Goal: Task Accomplishment & Management: Use online tool/utility

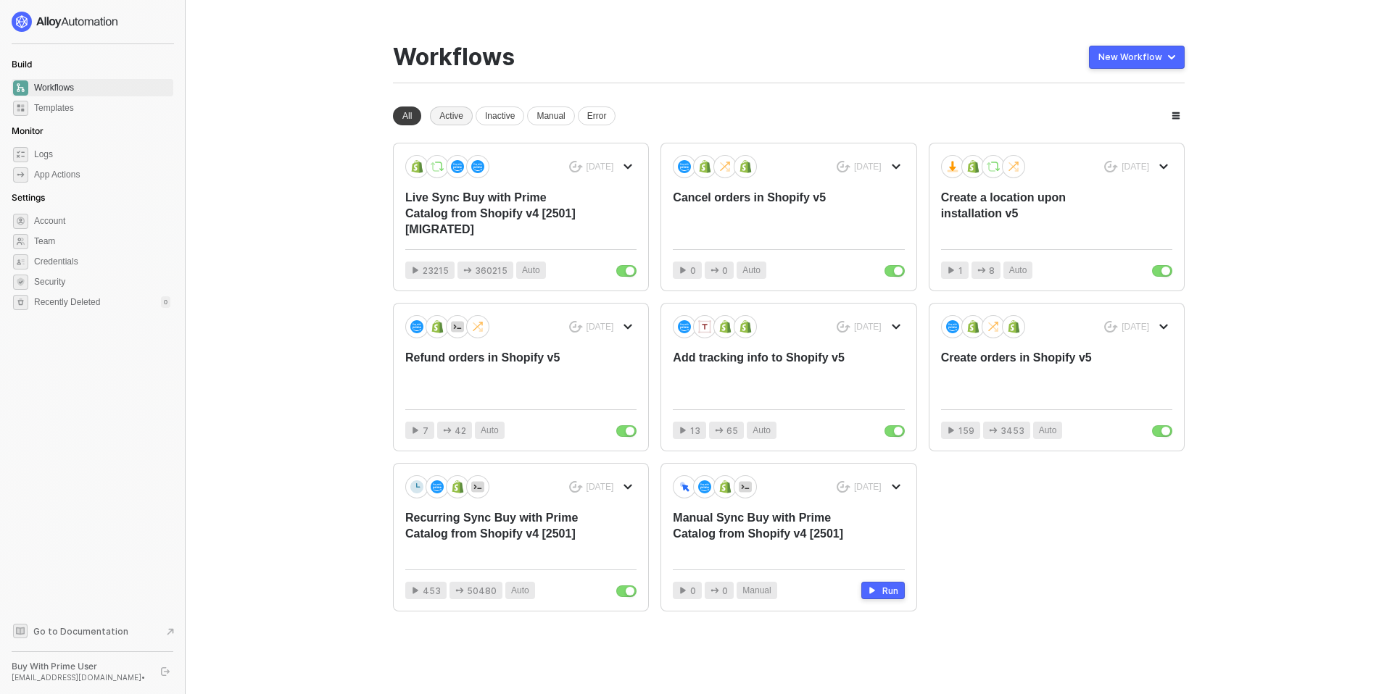
click at [449, 115] on div "Active" at bounding box center [451, 116] width 43 height 19
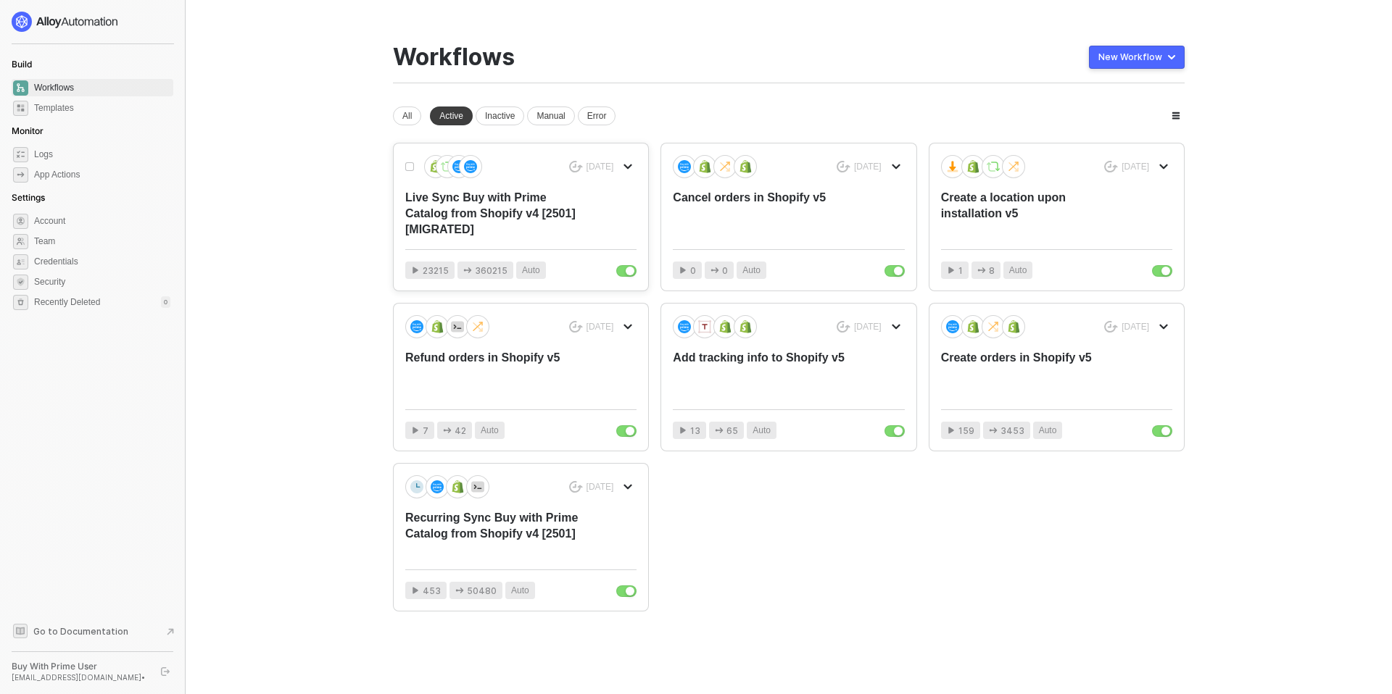
click at [497, 206] on div "Live Sync Buy with Prime Catalog from Shopify v4 [2501] [MIGRATED]" at bounding box center [497, 214] width 185 height 48
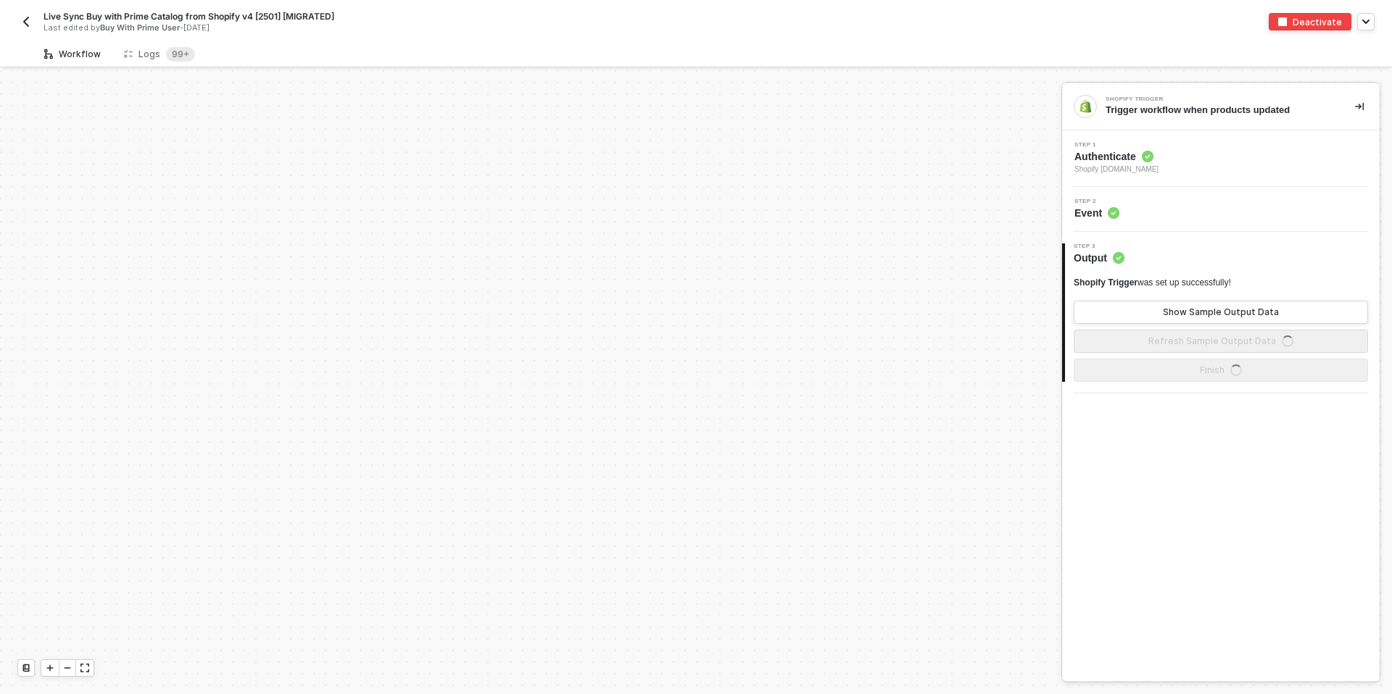
scroll to position [1583, 0]
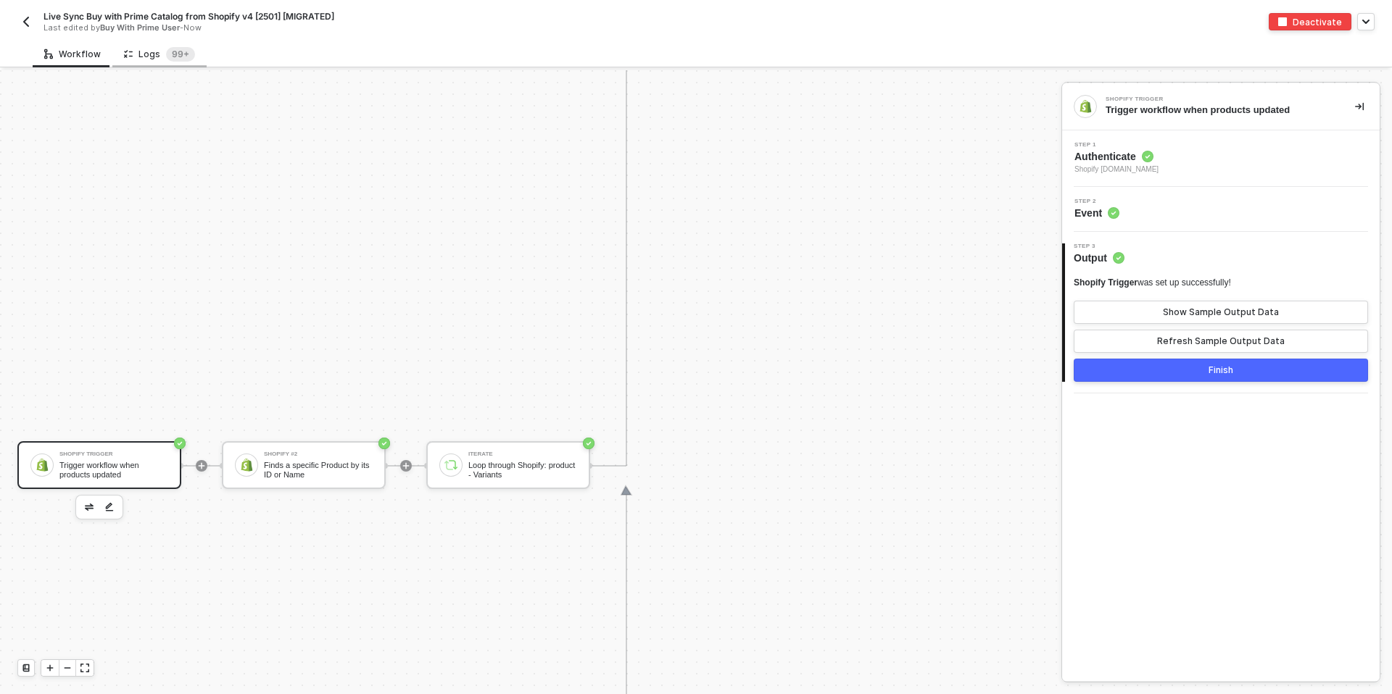
click at [138, 54] on div "Logs 99+" at bounding box center [159, 54] width 71 height 14
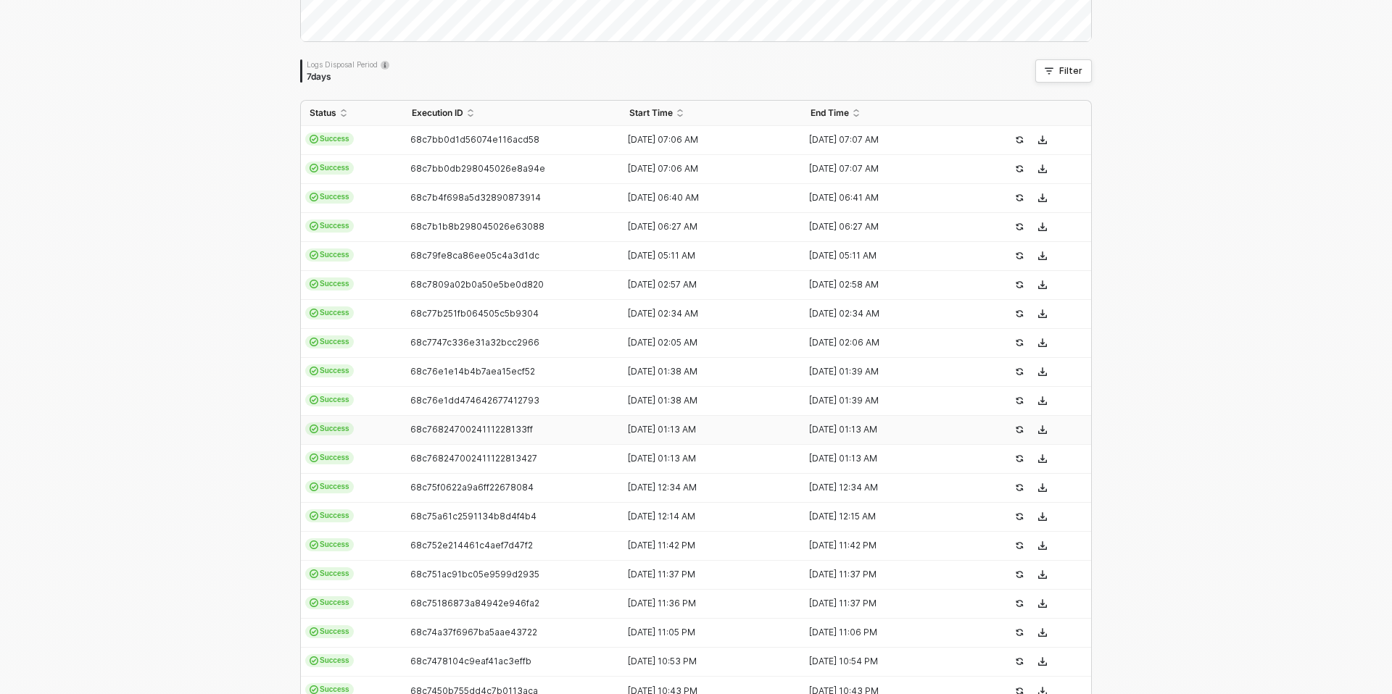
scroll to position [331, 0]
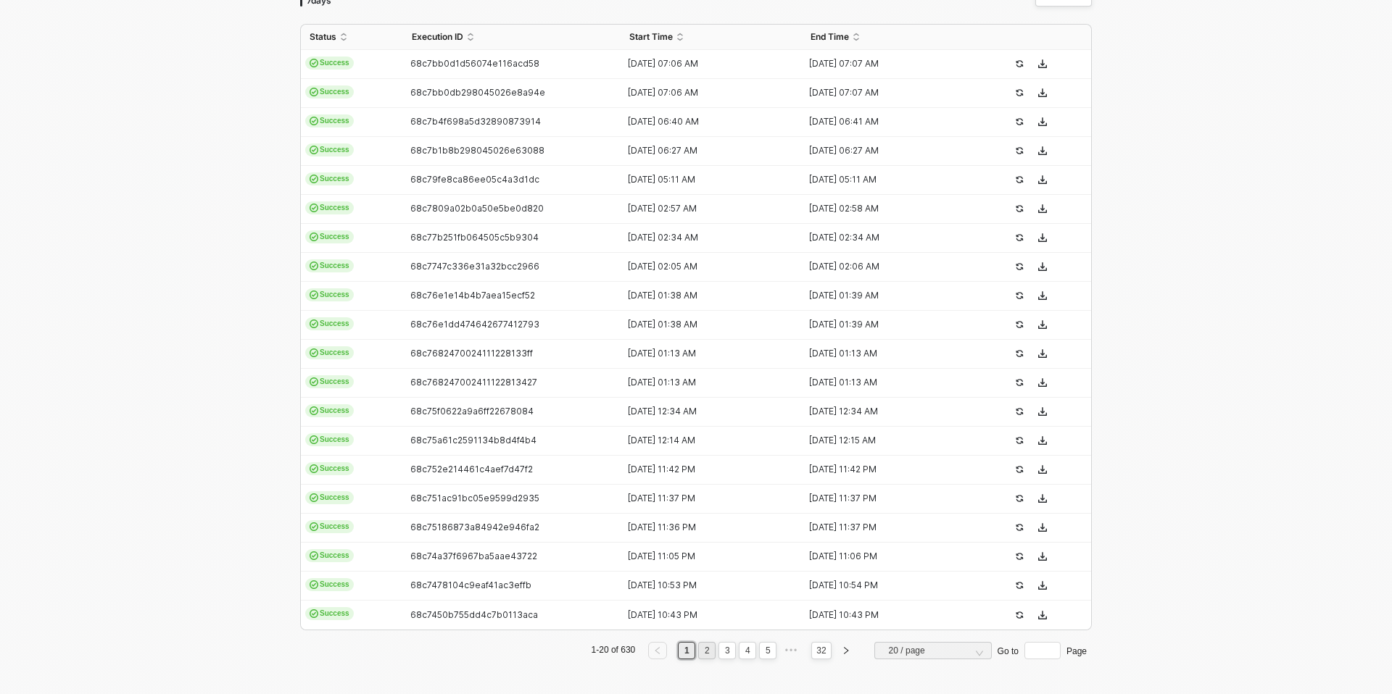
click at [708, 648] on link "2" at bounding box center [707, 651] width 14 height 16
click at [726, 649] on link "3" at bounding box center [728, 651] width 14 height 16
click at [742, 649] on link "4" at bounding box center [748, 651] width 14 height 16
click at [763, 650] on link "6" at bounding box center [768, 651] width 14 height 16
click at [965, 650] on span "20 / page" at bounding box center [936, 651] width 94 height 22
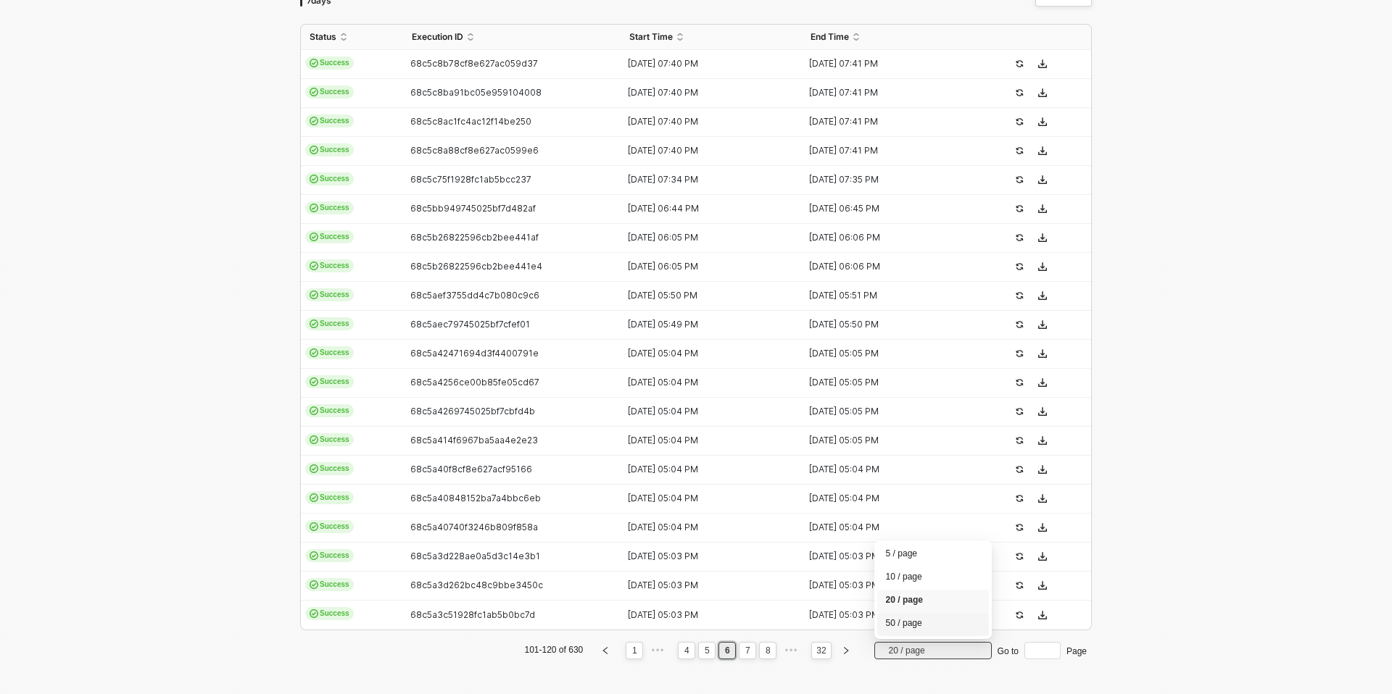
click at [932, 619] on div "50 / page" at bounding box center [933, 625] width 94 height 16
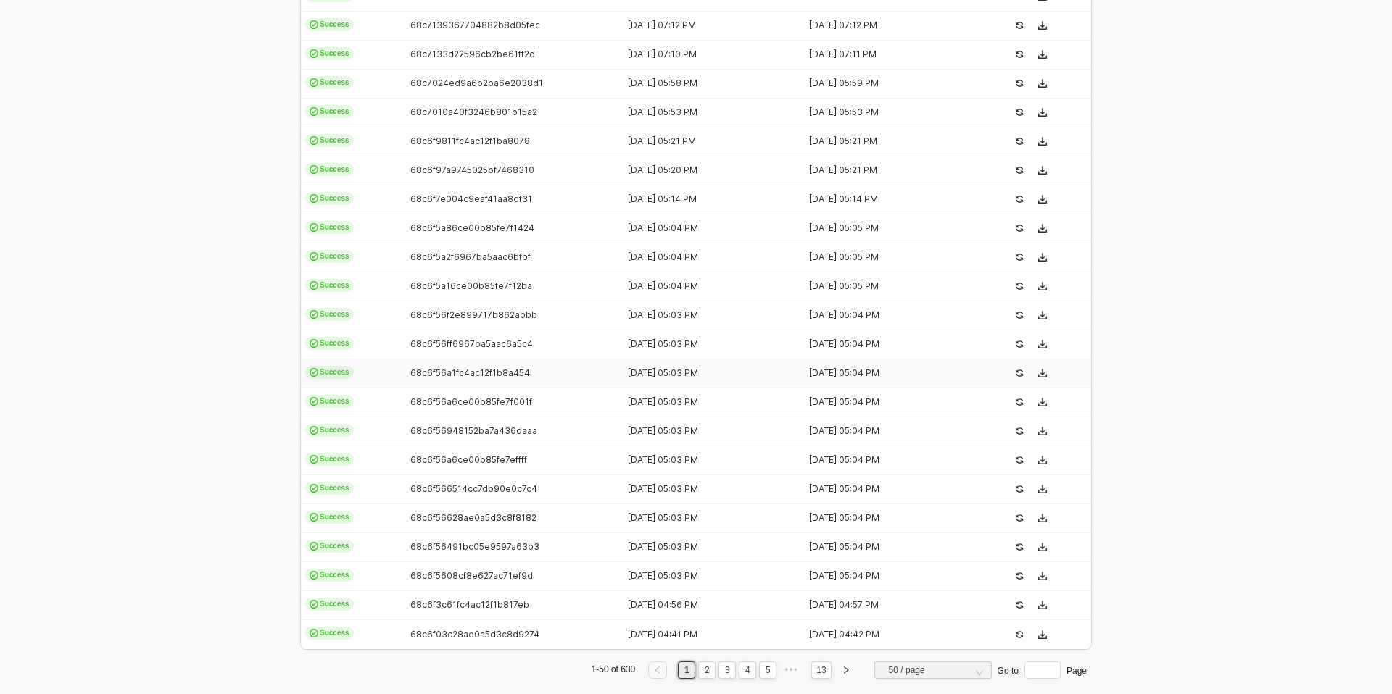
scroll to position [1201, 0]
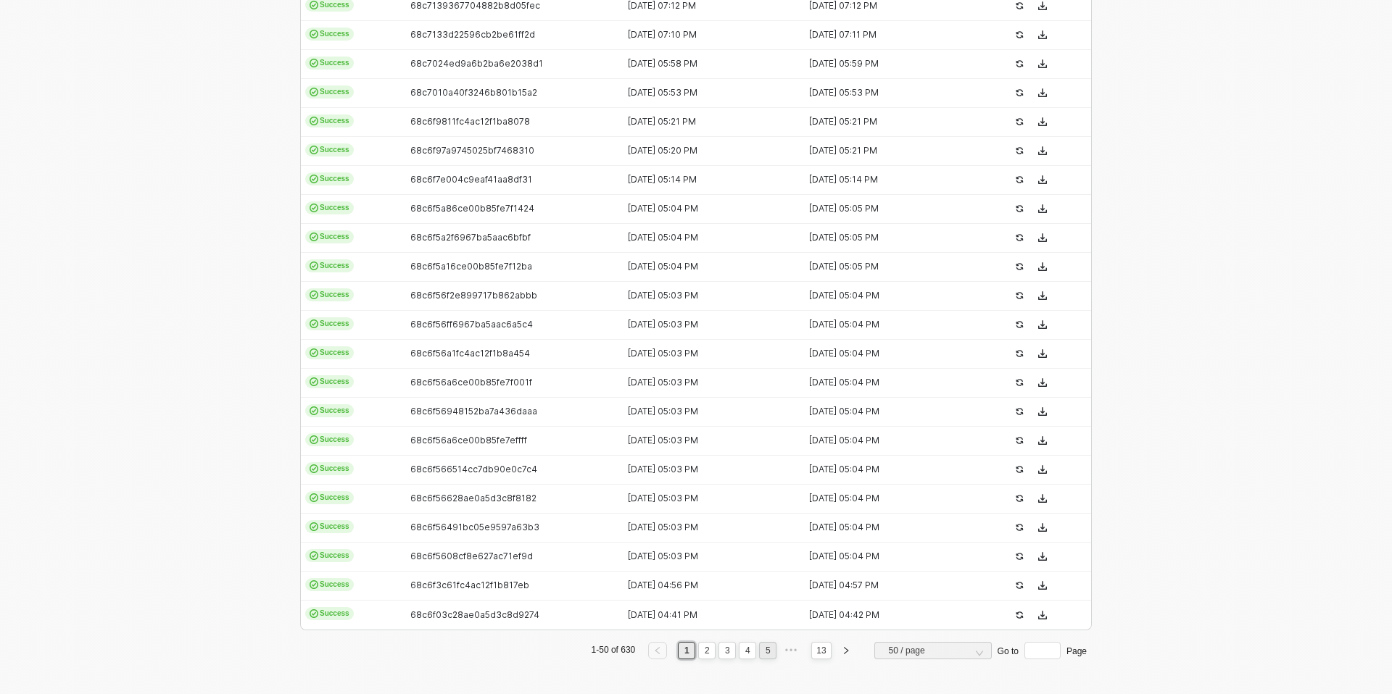
click at [766, 652] on link "5" at bounding box center [768, 651] width 14 height 16
click at [816, 650] on link "13" at bounding box center [821, 651] width 18 height 16
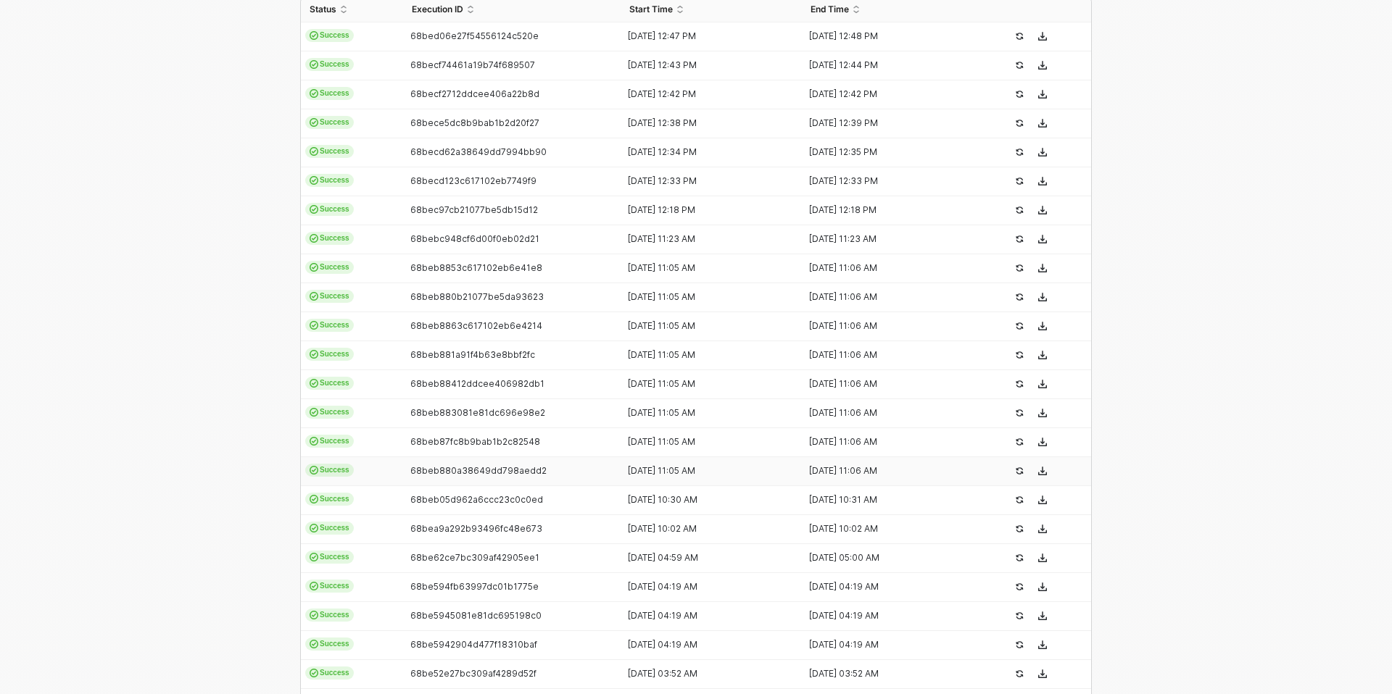
scroll to position [0, 0]
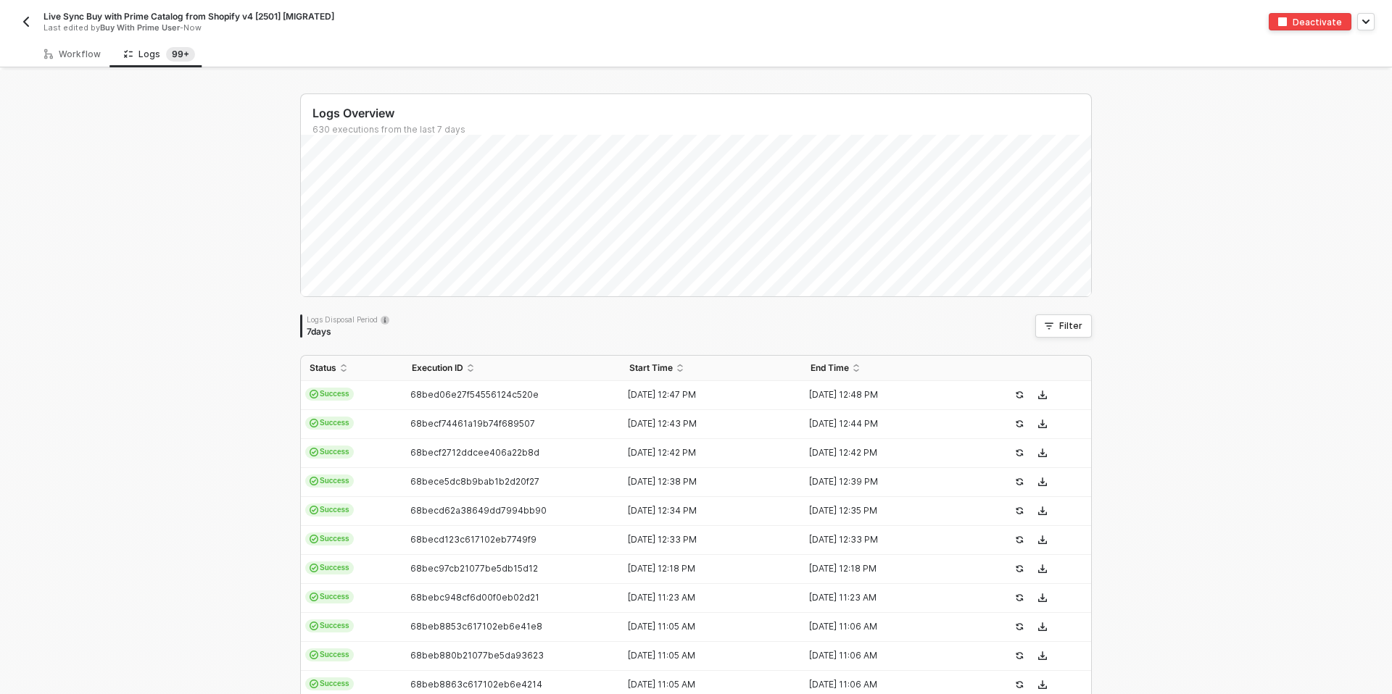
click at [28, 23] on img "button" at bounding box center [26, 22] width 12 height 12
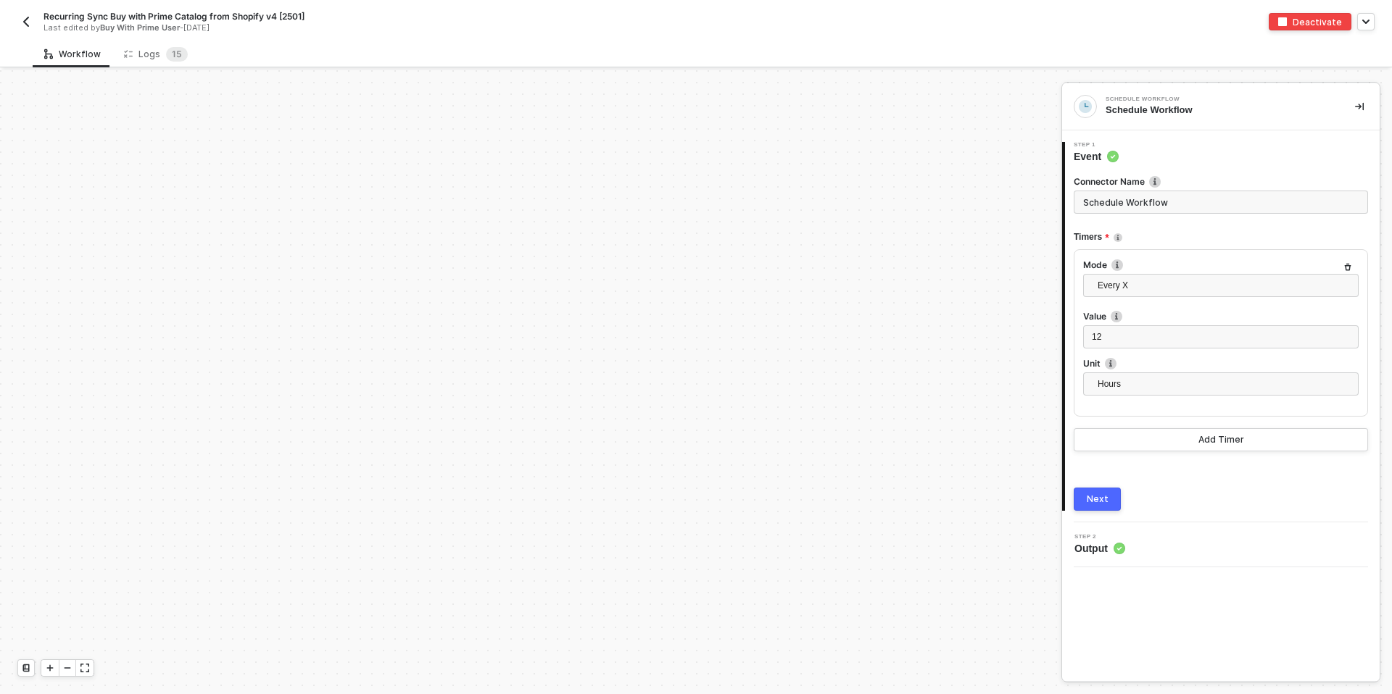
scroll to position [1438, 0]
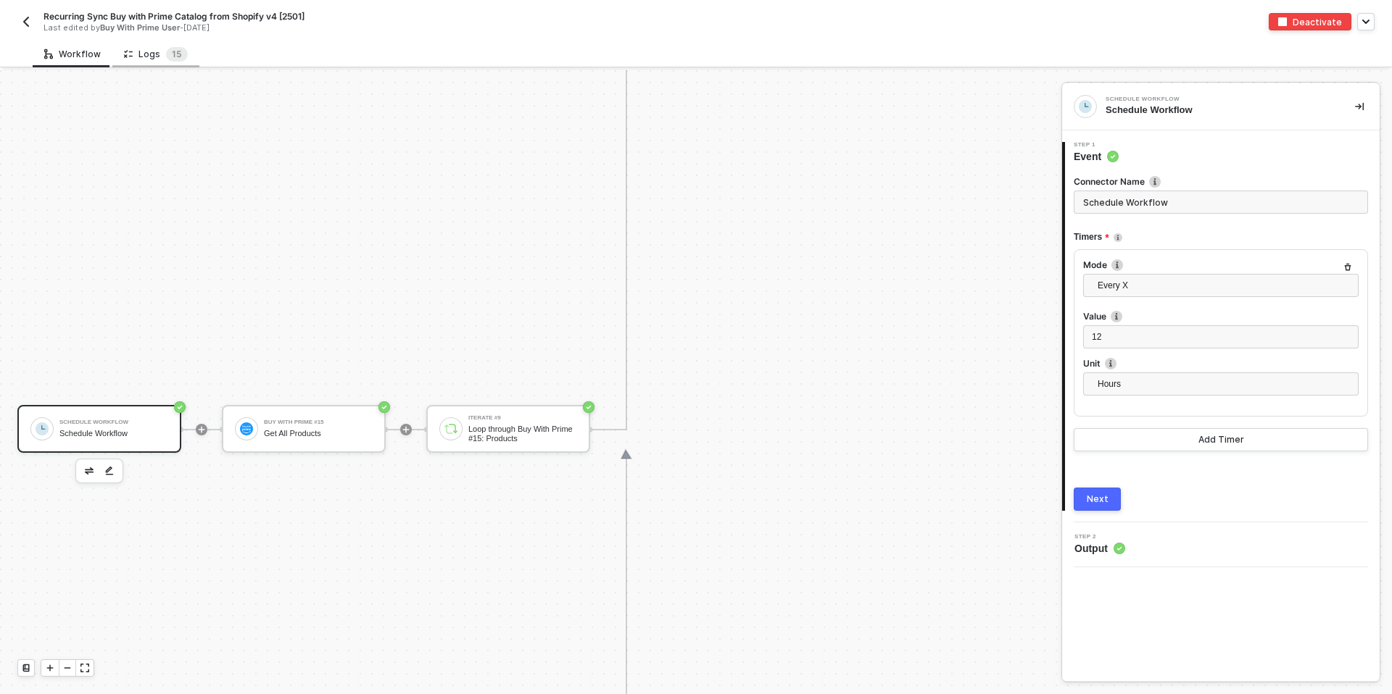
click at [150, 57] on div "Logs 1 5" at bounding box center [156, 54] width 64 height 14
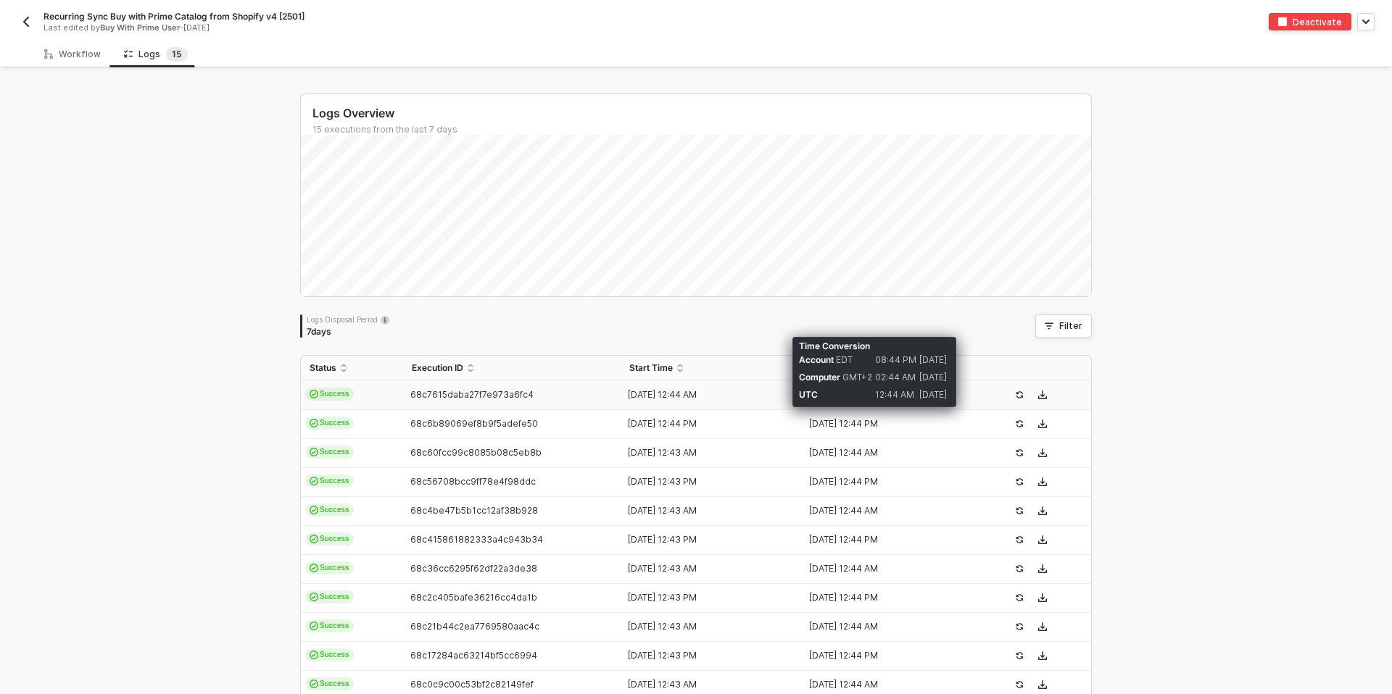
scroll to position [186, 0]
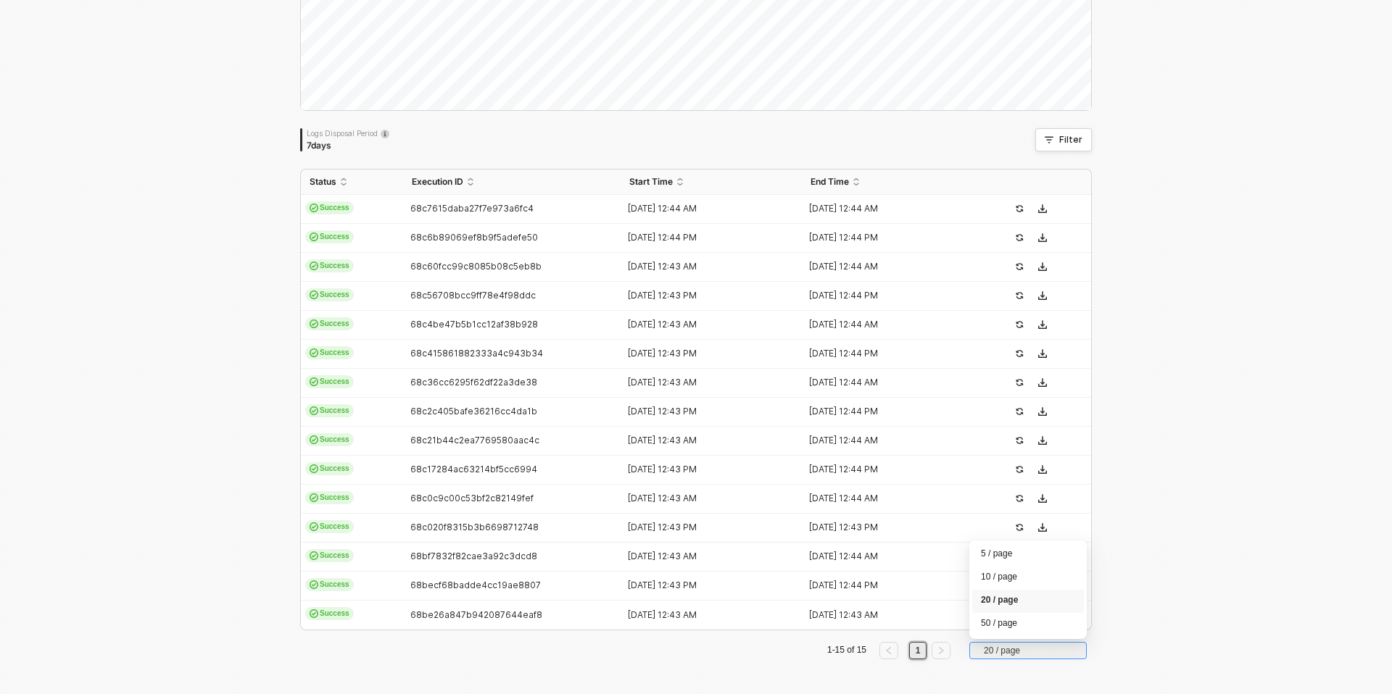
click at [991, 652] on span "20 / page" at bounding box center [1031, 651] width 94 height 22
click at [995, 624] on div "50 / page" at bounding box center [1028, 625] width 94 height 16
click at [486, 613] on span "68be26a847b942087644eaf8" at bounding box center [476, 615] width 132 height 11
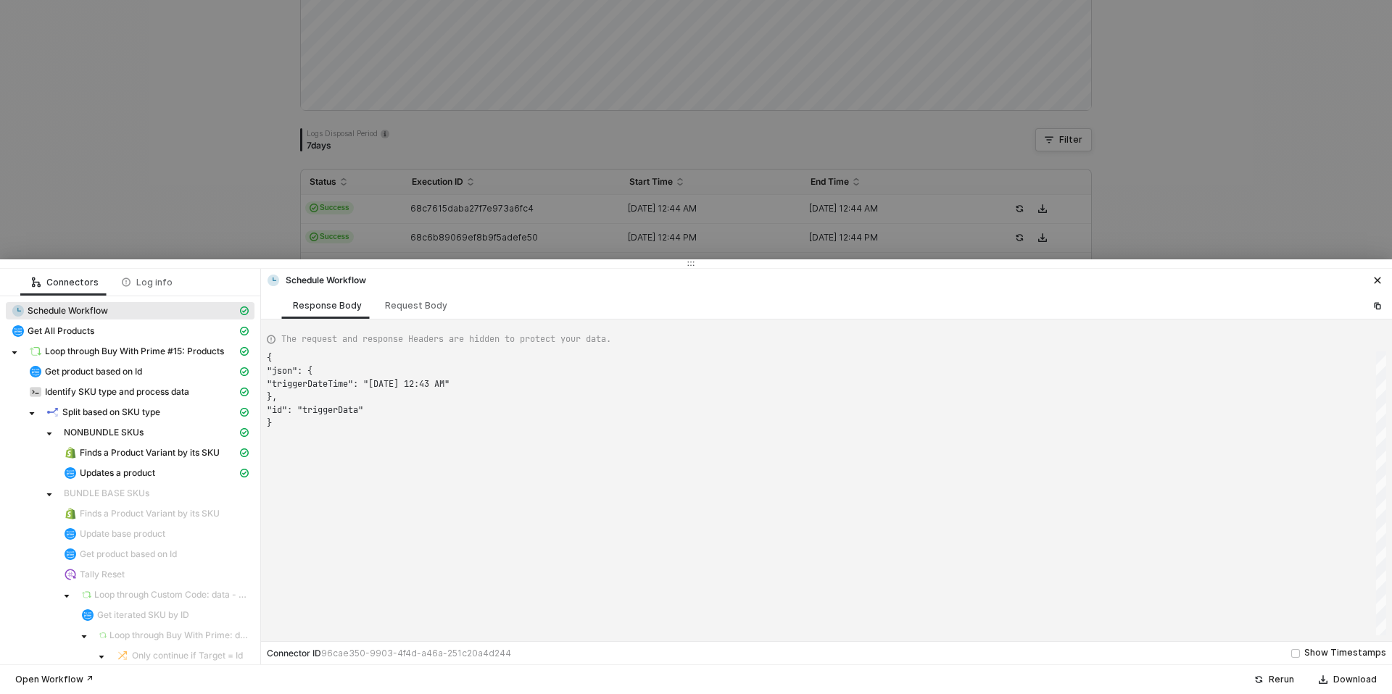
scroll to position [65, 0]
click at [405, 310] on div "Request Body" at bounding box center [416, 306] width 62 height 12
type textarea "{ "triggerTimes": [ { "mode": "everyX", "minute": 0, "time": "-05:00", "timezon…"
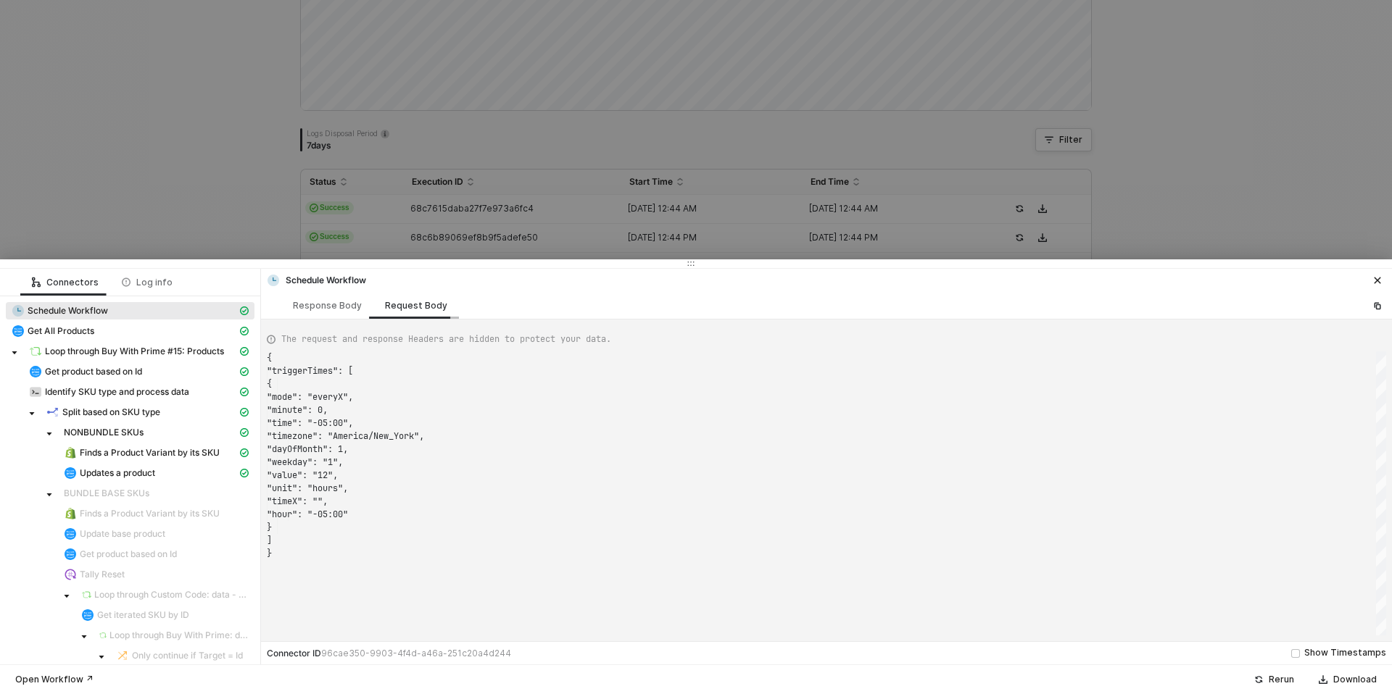
scroll to position [130, 0]
click at [104, 347] on span "Loop through Buy With Prime #15: Products" at bounding box center [134, 352] width 179 height 12
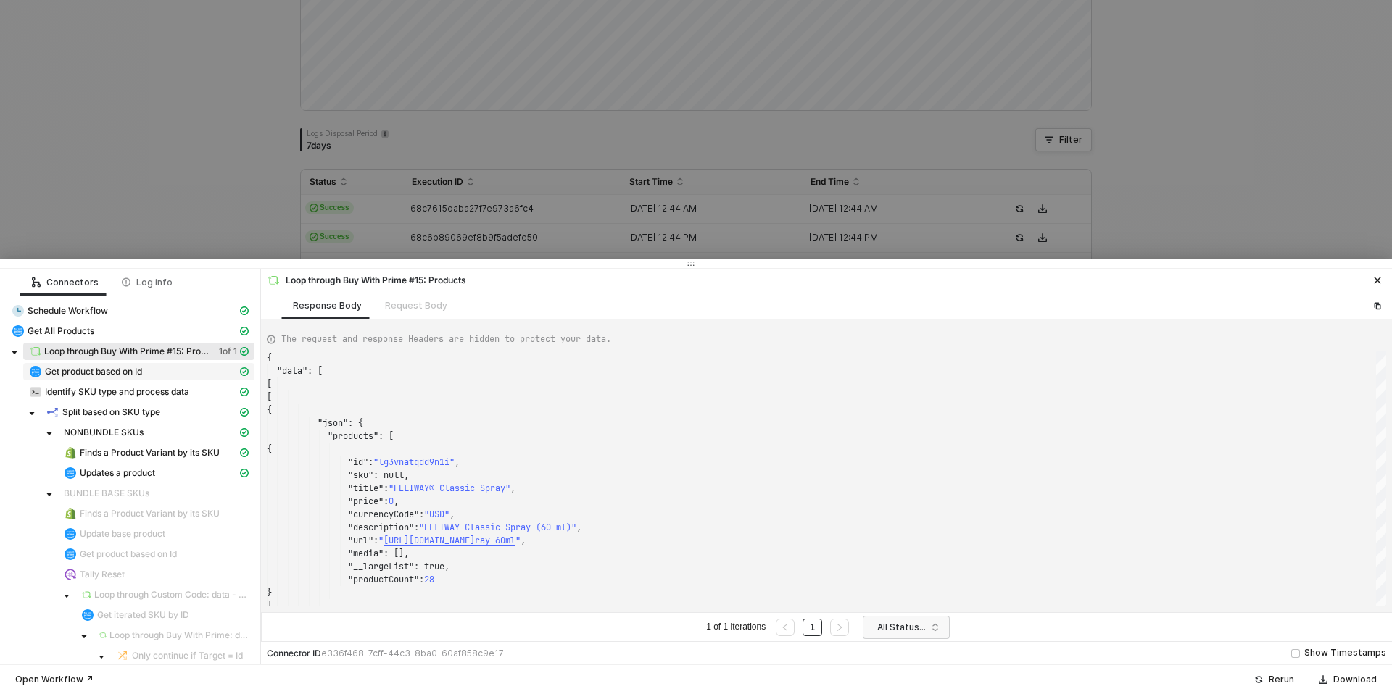
click at [110, 373] on span "Get product based on Id" at bounding box center [93, 372] width 97 height 12
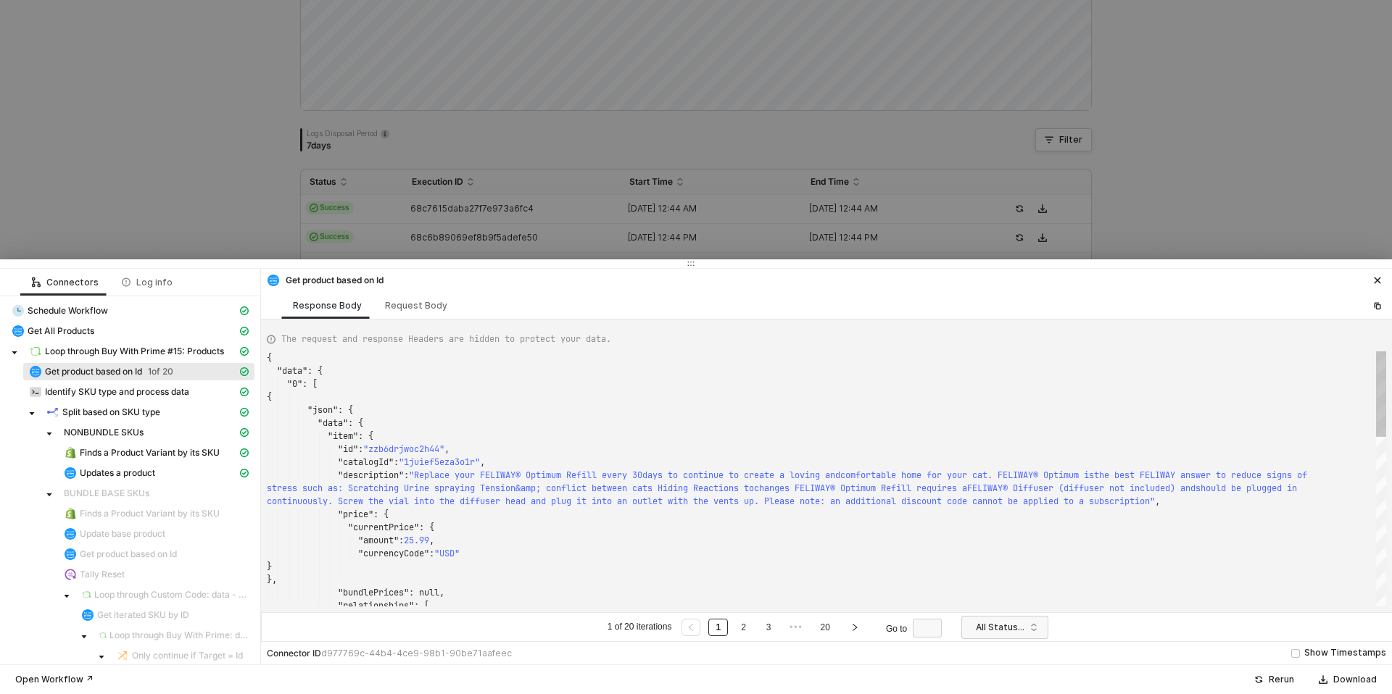
scroll to position [117, 0]
click at [125, 396] on span "Identify SKU type and process data" at bounding box center [117, 392] width 144 height 12
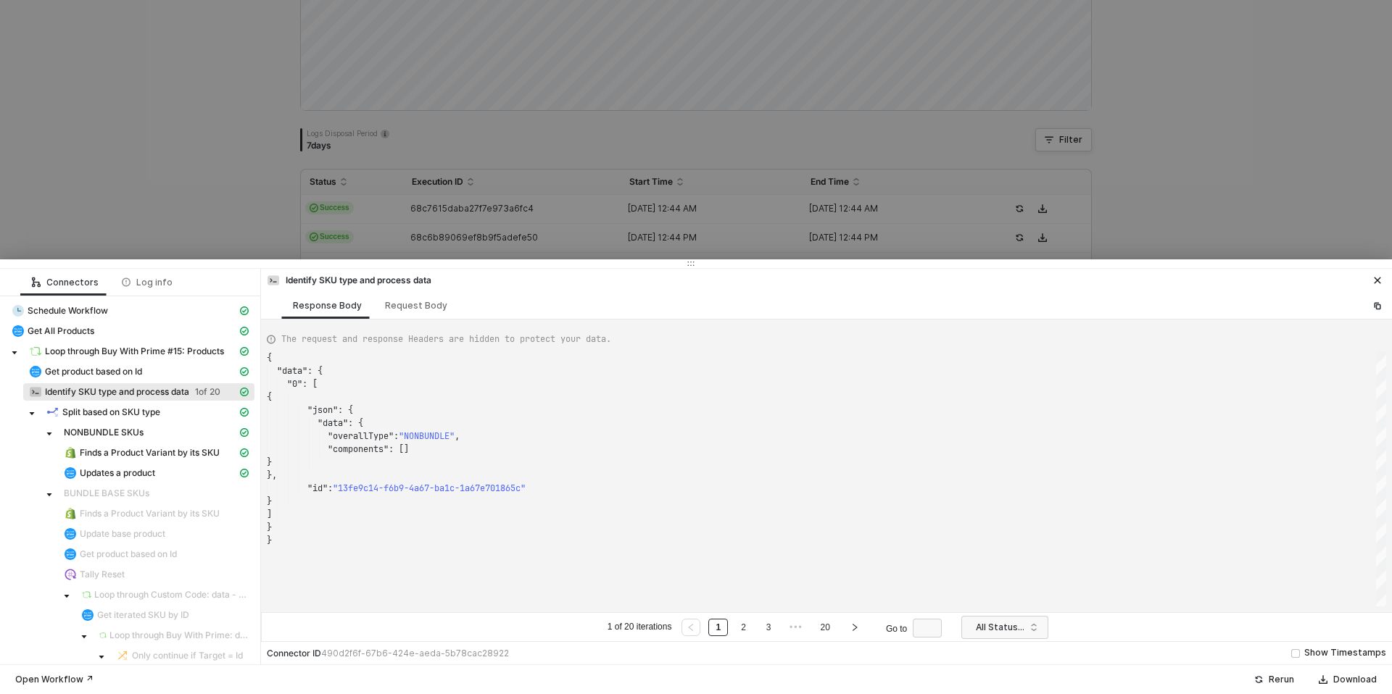
scroll to position [130, 0]
click at [129, 411] on span "Split based on SKU type" at bounding box center [111, 413] width 98 height 12
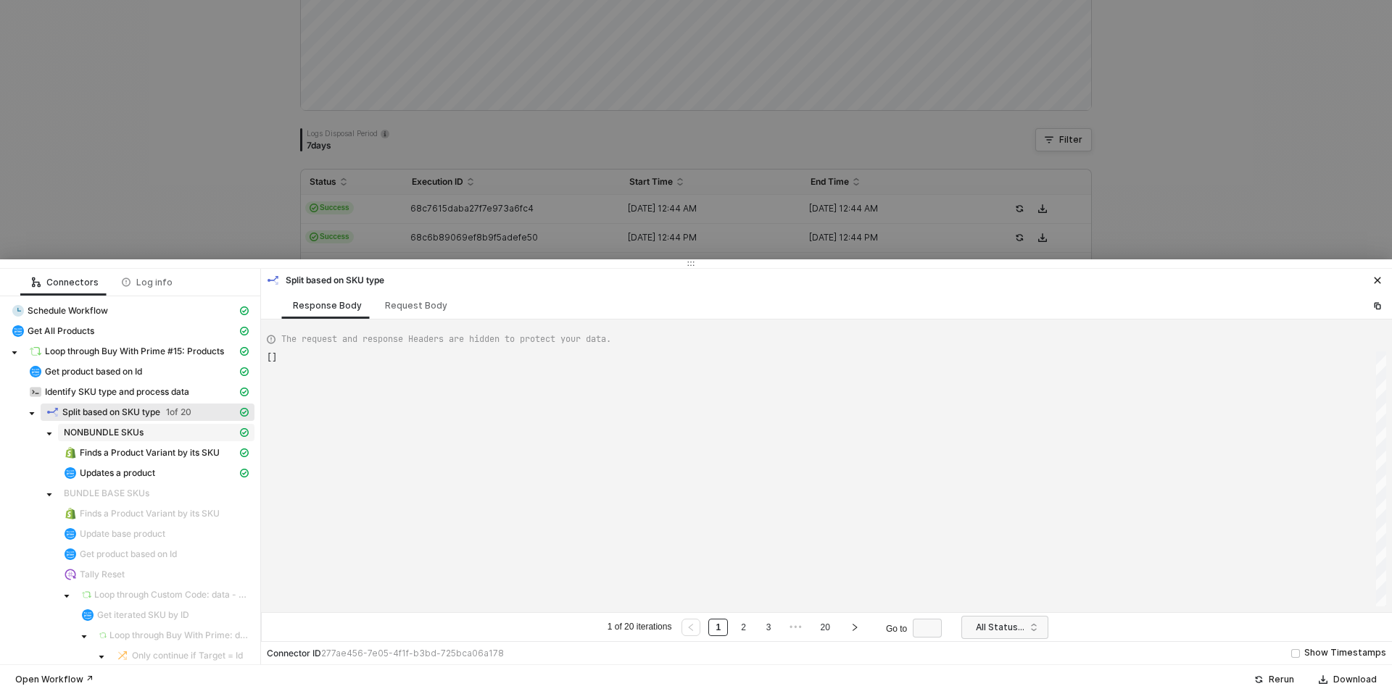
click at [130, 432] on span "NONBUNDLE SKUs" at bounding box center [104, 433] width 80 height 12
click at [128, 457] on span "Finds a Product Variant by its SKU" at bounding box center [150, 453] width 140 height 12
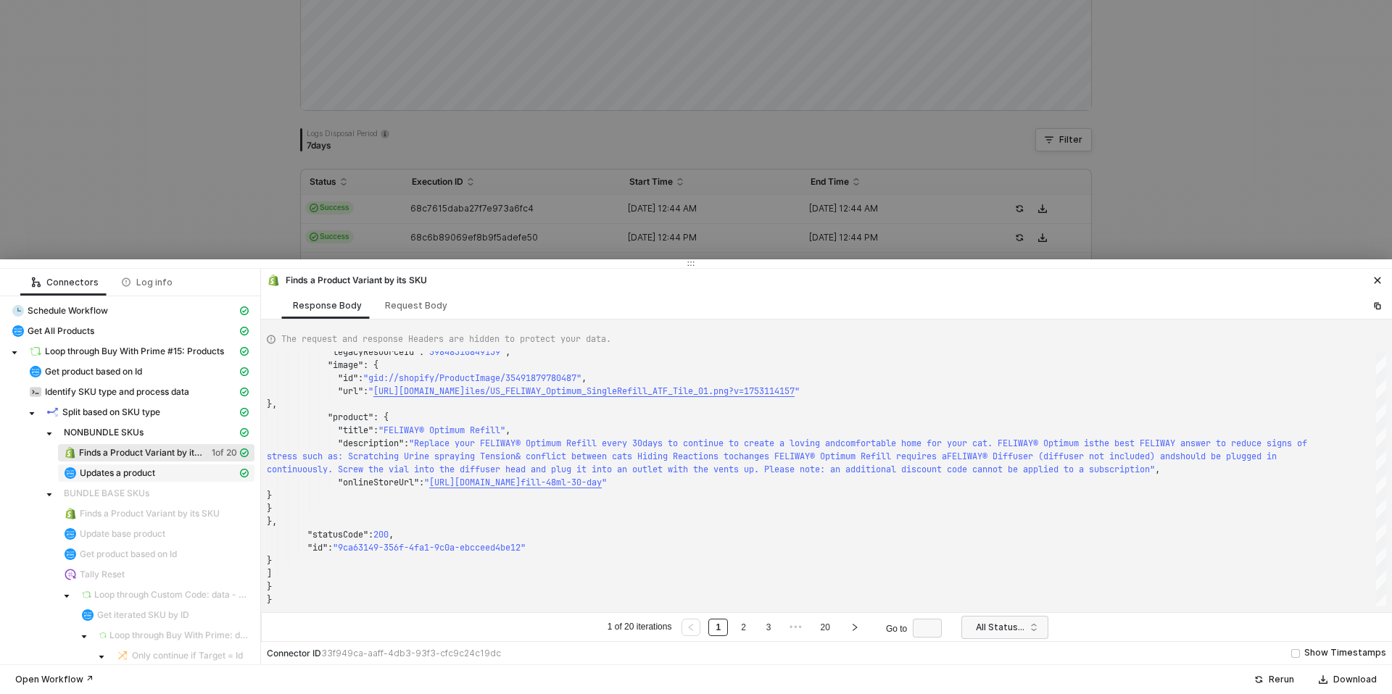
click at [142, 472] on span "Updates a product" at bounding box center [117, 474] width 75 height 12
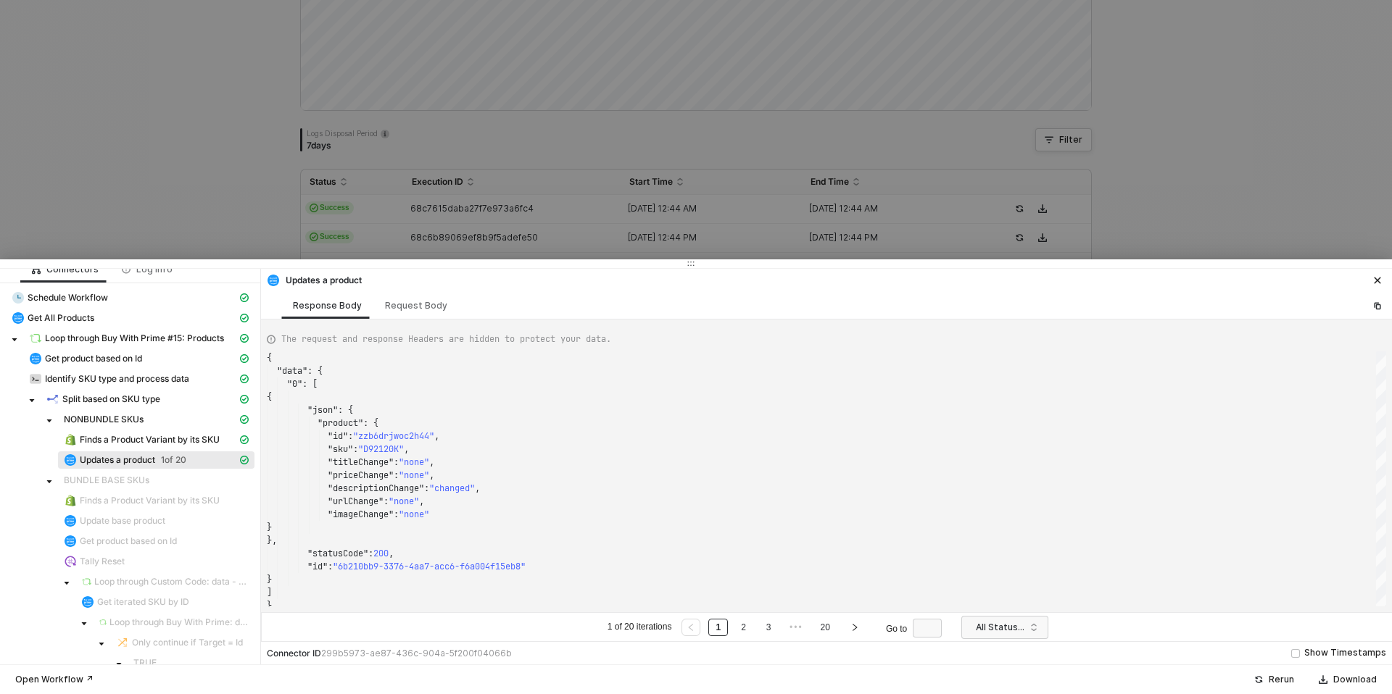
scroll to position [0, 0]
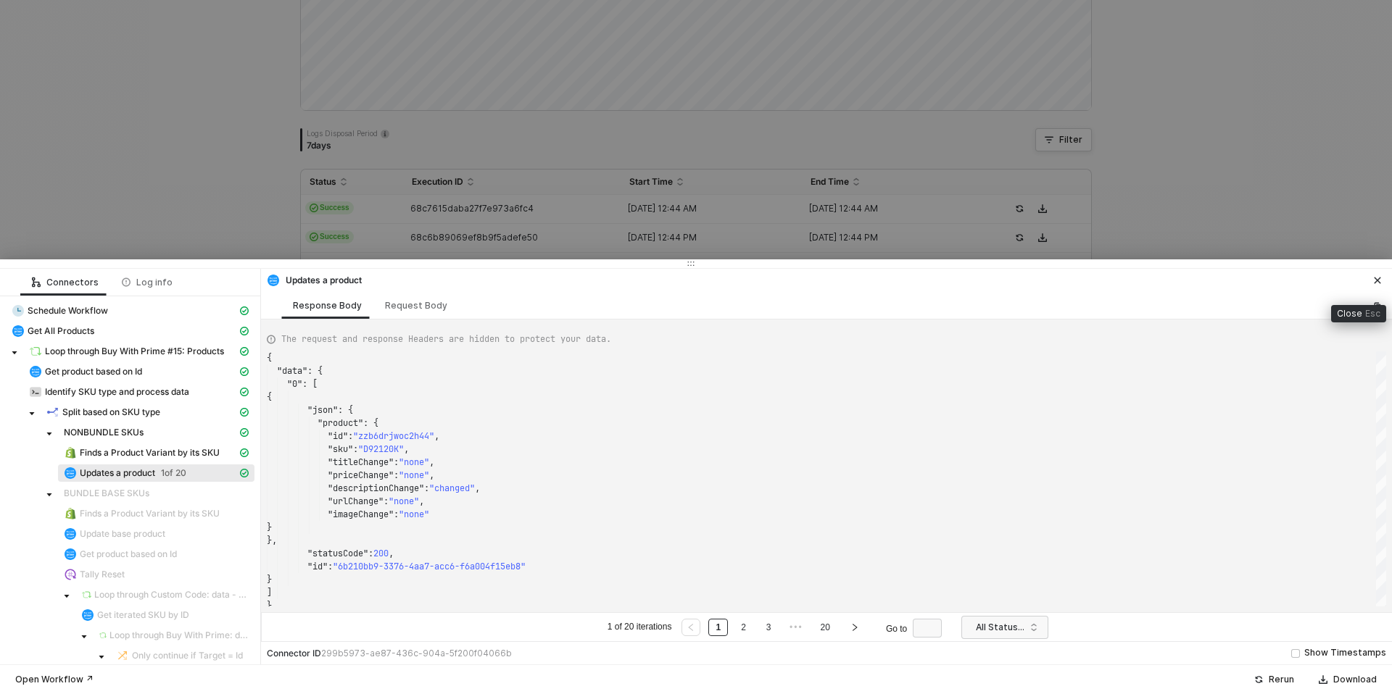
click at [1382, 280] on button "button" at bounding box center [1377, 280] width 17 height 17
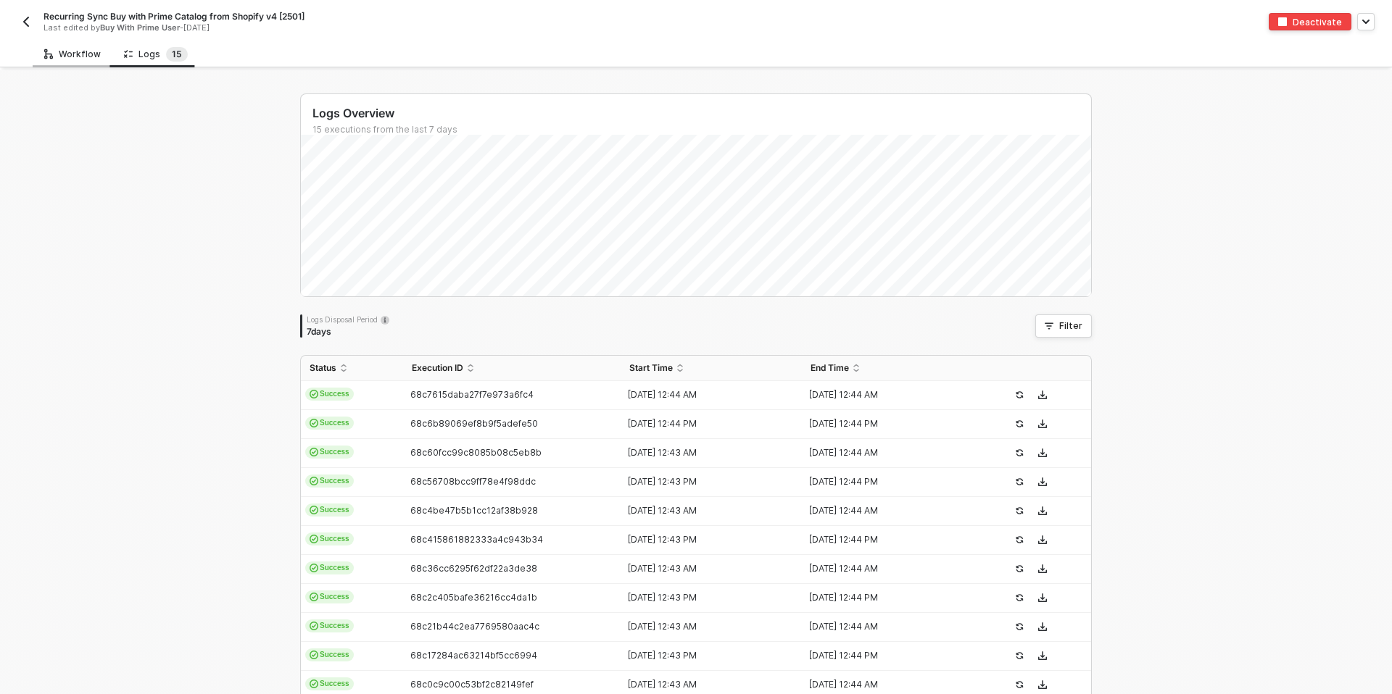
click at [77, 54] on div "Workflow" at bounding box center [72, 55] width 57 height 12
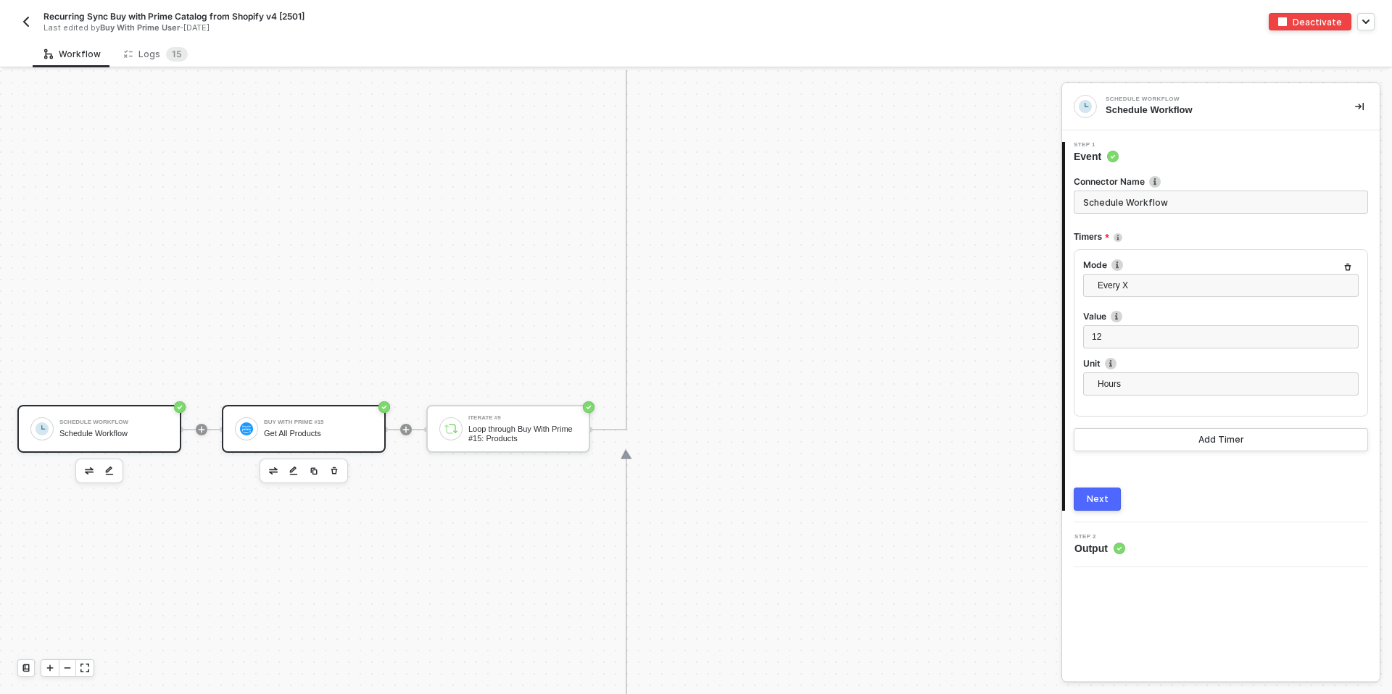
click at [331, 428] on div "Buy With Prime #15 Get All Products" at bounding box center [318, 429] width 109 height 28
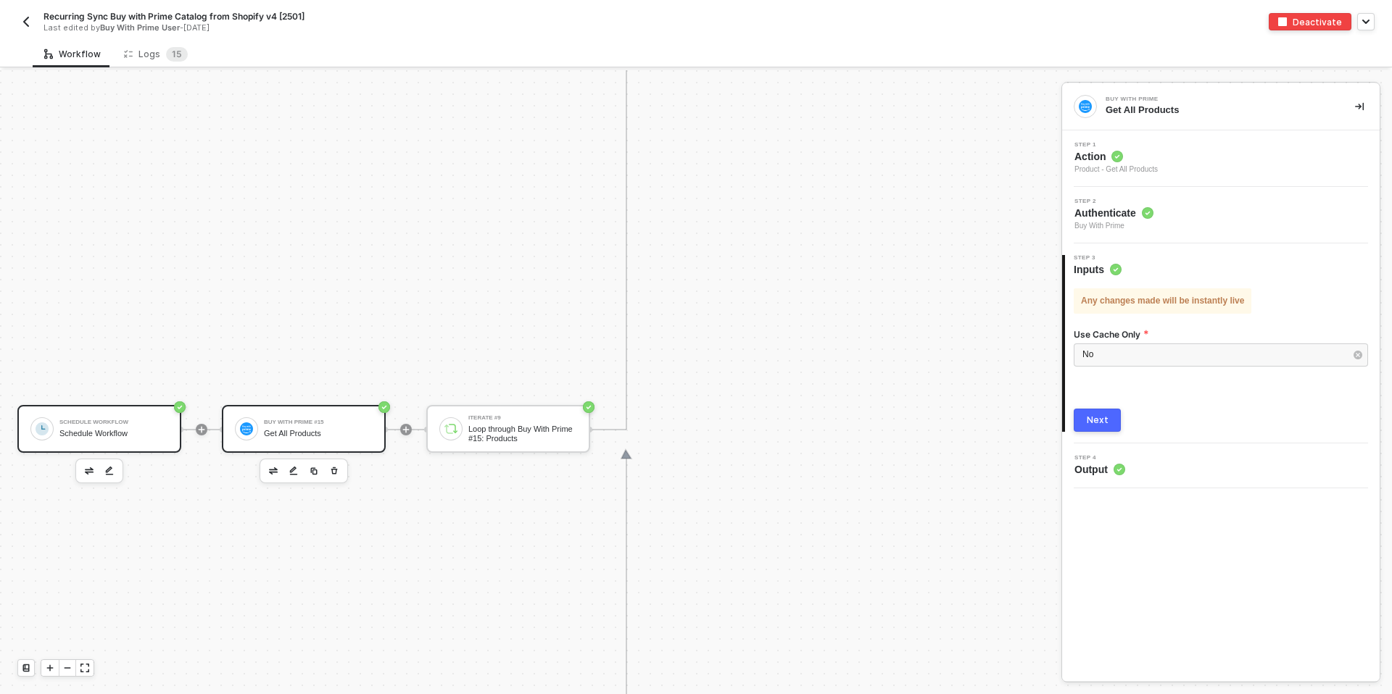
click at [122, 440] on div "Schedule Workflow Schedule Workflow" at bounding box center [113, 429] width 109 height 28
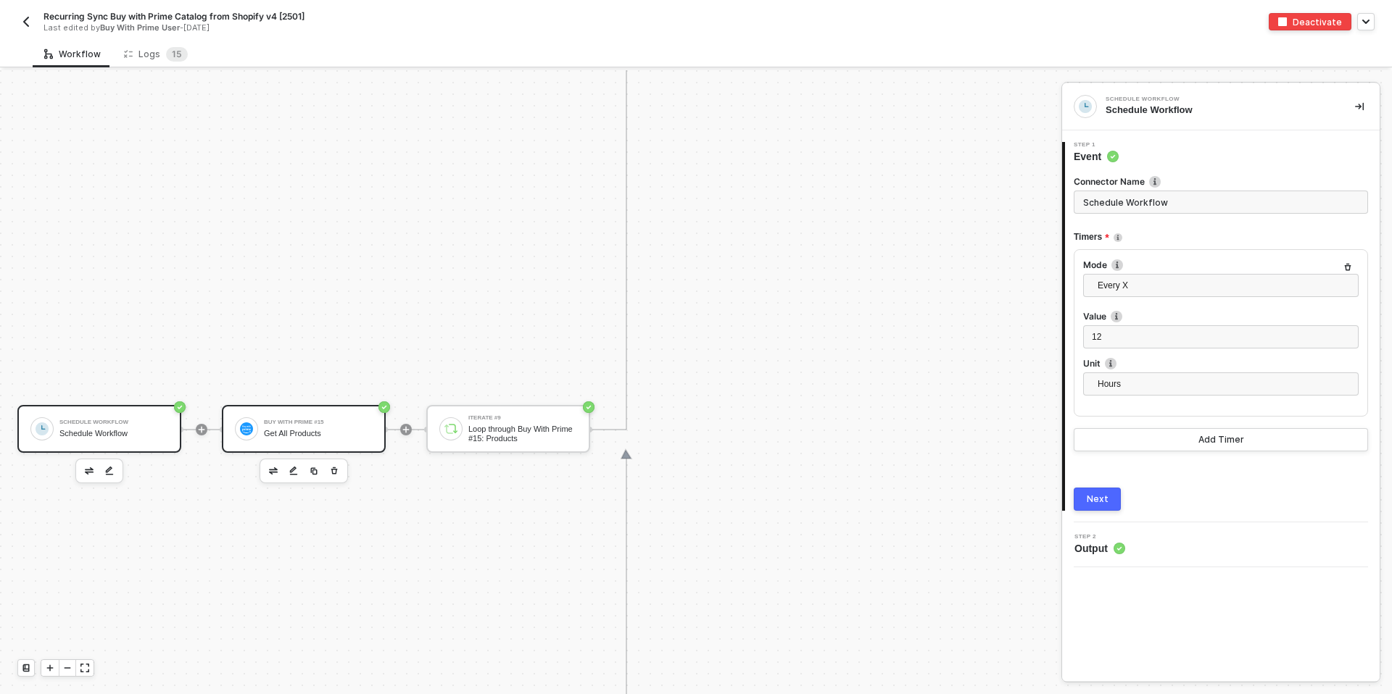
click at [120, 428] on div "Schedule Workflow Schedule Workflow" at bounding box center [113, 429] width 109 height 28
click at [481, 433] on div "Loop through Buy With Prime #15: Products" at bounding box center [522, 434] width 109 height 18
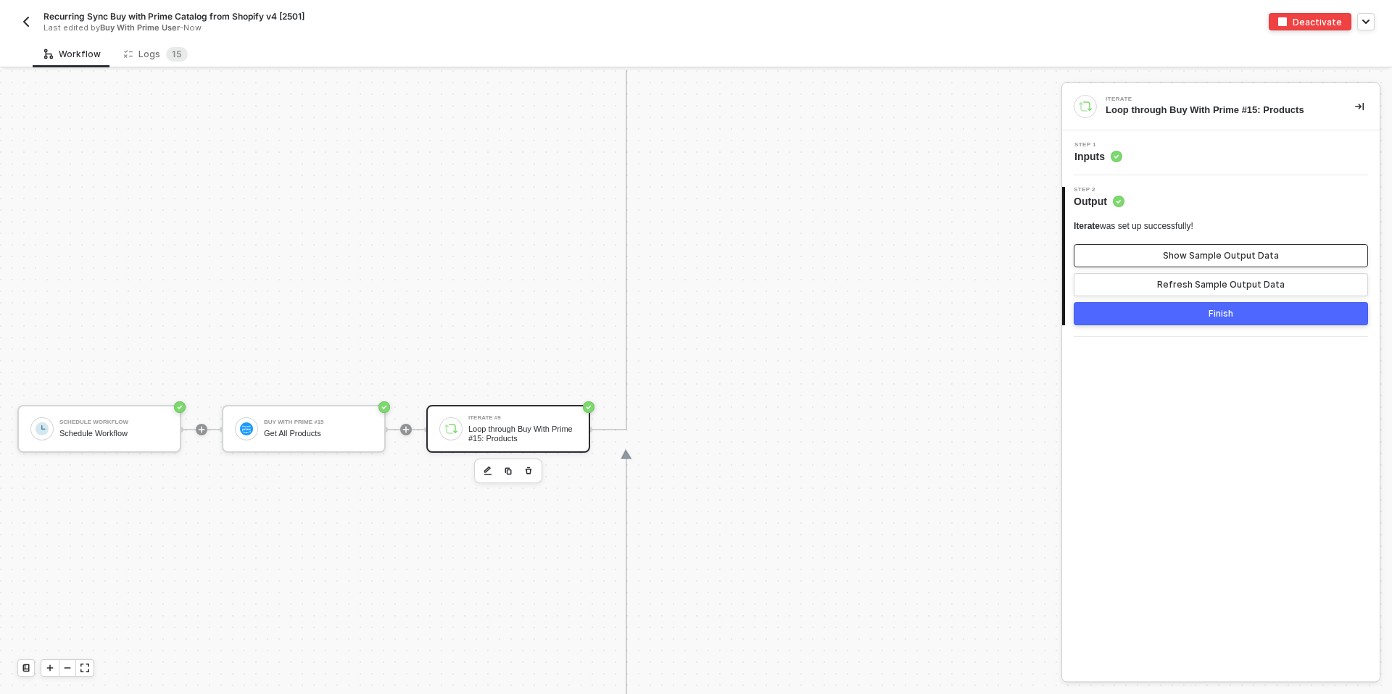
click at [1157, 250] on button "Show Sample Output Data" at bounding box center [1221, 255] width 294 height 23
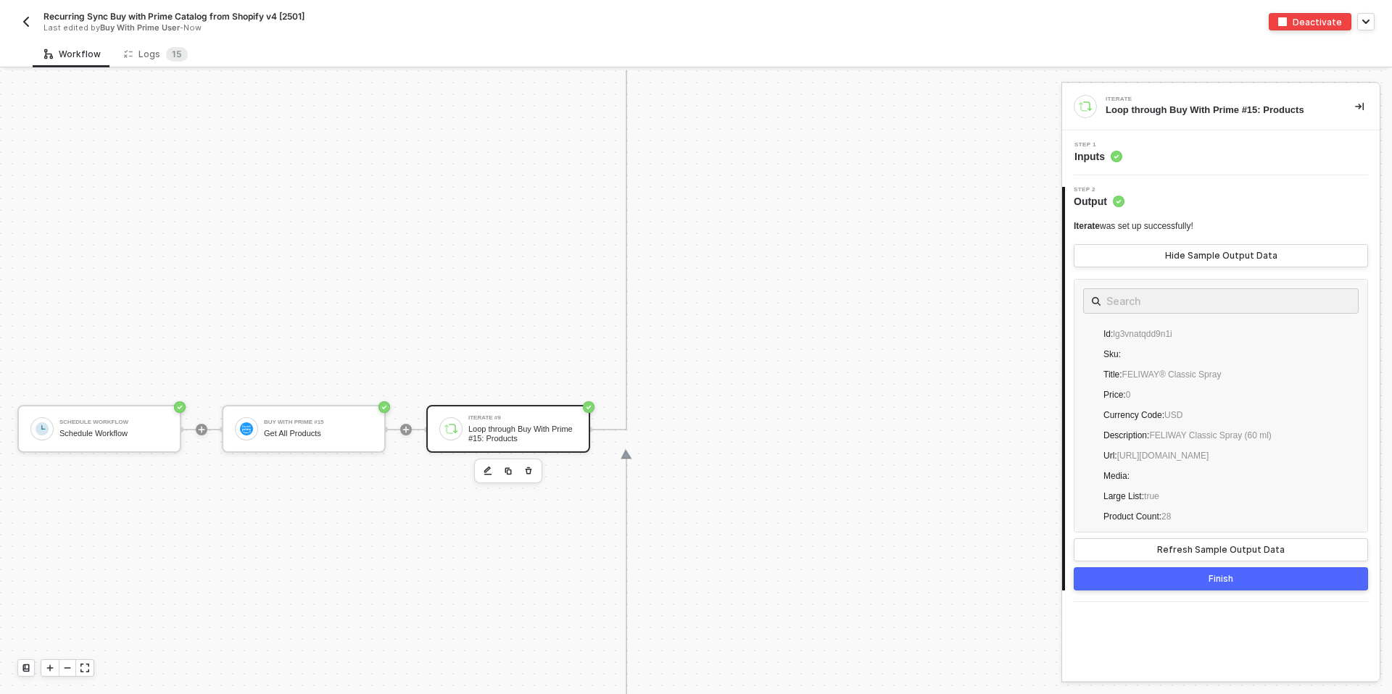
click at [31, 20] on button "button" at bounding box center [25, 21] width 17 height 17
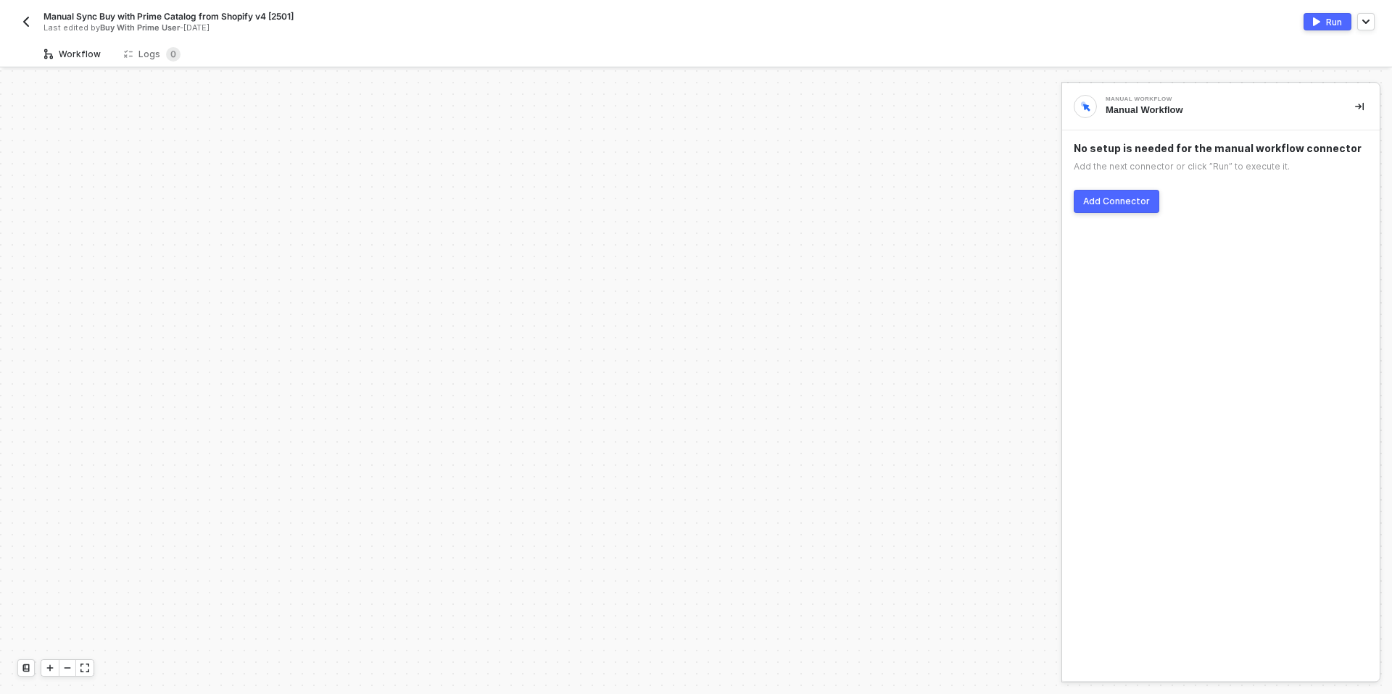
scroll to position [1438, 0]
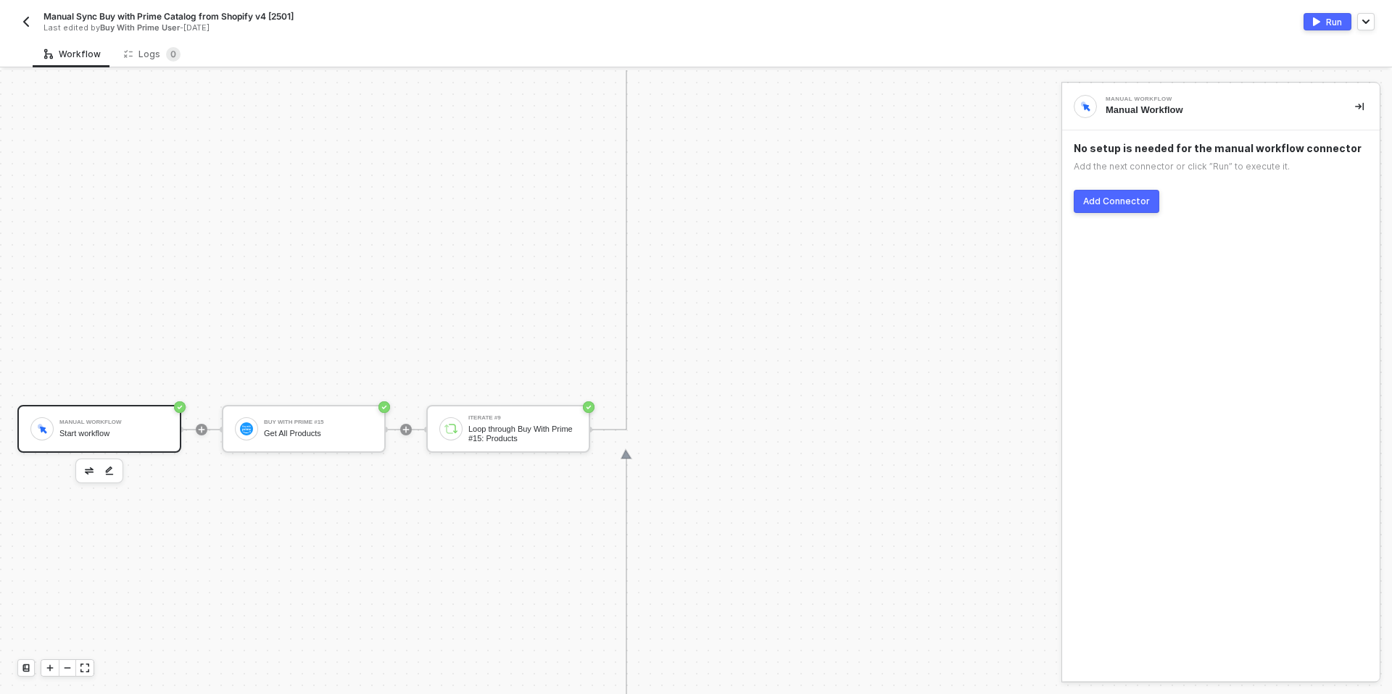
click at [34, 30] on div "Manual Sync Buy with Prime Catalog from Shopify v4 [2501] Last edited by Buy Wi…" at bounding box center [356, 21] width 679 height 23
click at [32, 25] on button "button" at bounding box center [25, 21] width 17 height 17
